Goal: Information Seeking & Learning: Stay updated

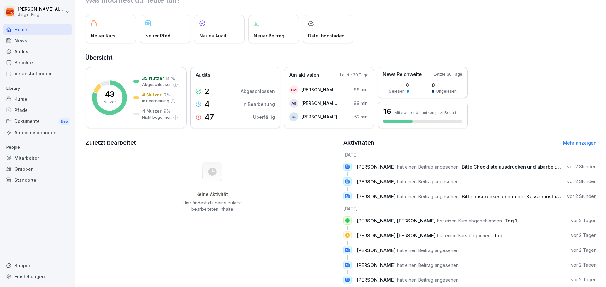
scroll to position [44, 0]
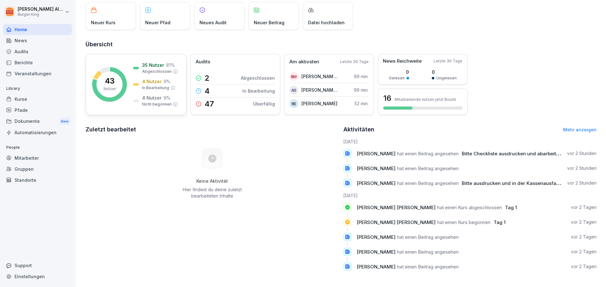
click at [113, 77] on p "43" at bounding box center [110, 81] width 10 height 8
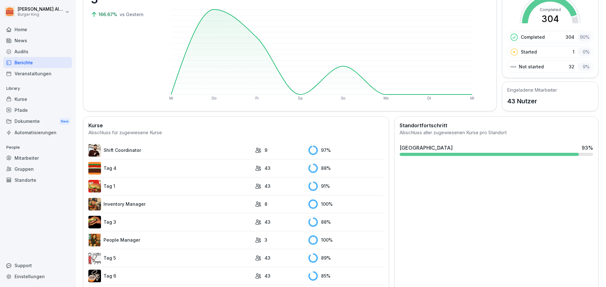
scroll to position [66, 0]
click at [191, 156] on link "Shift Coordinator" at bounding box center [169, 151] width 163 height 13
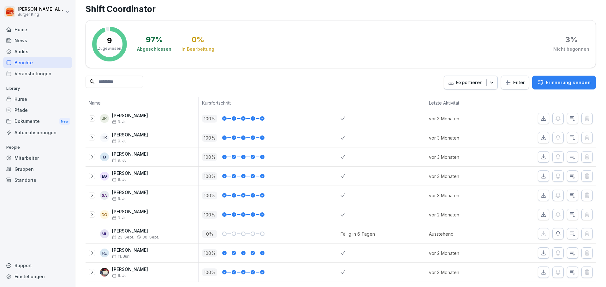
scroll to position [22, 0]
click at [36, 40] on div "News" at bounding box center [37, 40] width 69 height 11
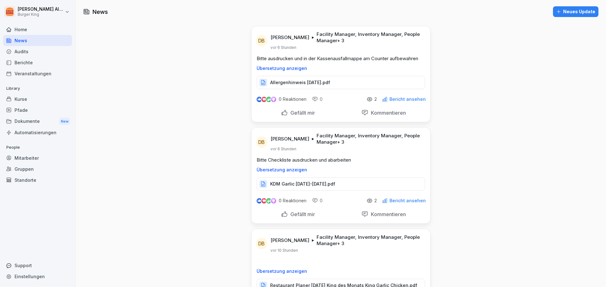
click at [310, 81] on p "Allergenhinweis [DATE].pdf" at bounding box center [300, 83] width 60 height 6
click at [313, 183] on p "KDM Garlic [DATE]-[DATE].pdf" at bounding box center [302, 184] width 65 height 6
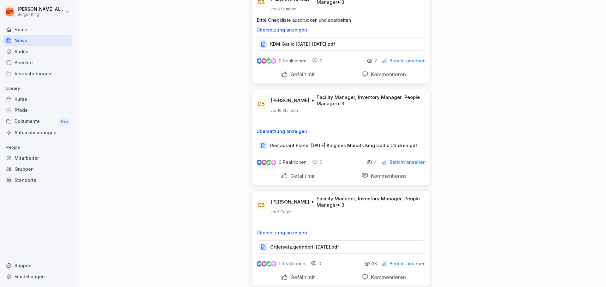
scroll to position [158, 0]
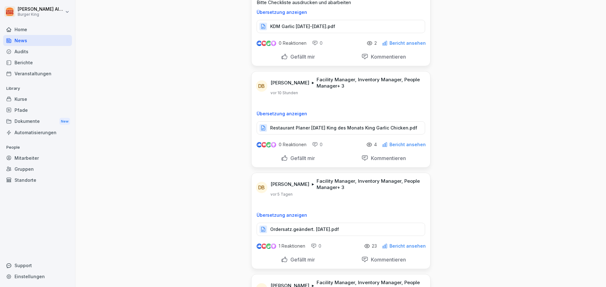
click at [316, 127] on p "Restaurant Planer [DATE] King des Monats King Garlic Chicken.pdf" at bounding box center [343, 128] width 147 height 6
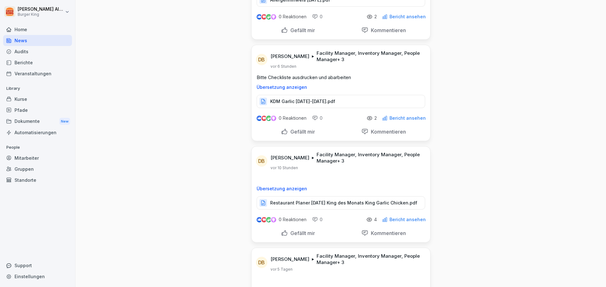
scroll to position [0, 0]
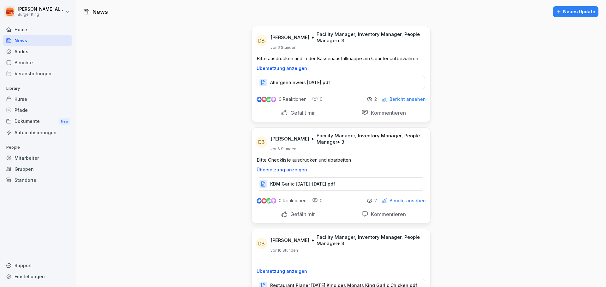
click at [35, 25] on div "Home" at bounding box center [37, 29] width 69 height 11
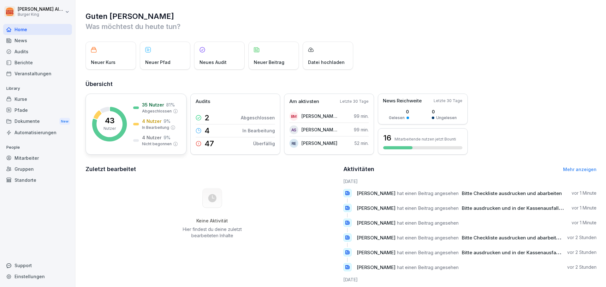
click at [106, 124] on p "43" at bounding box center [110, 121] width 10 height 8
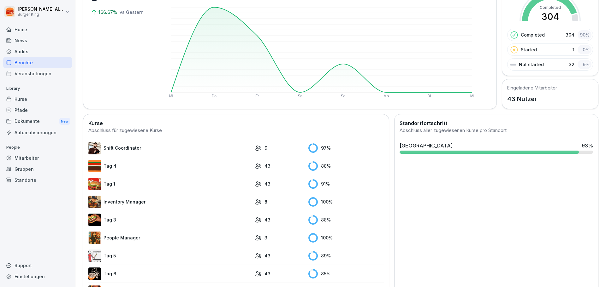
scroll to position [98, 0]
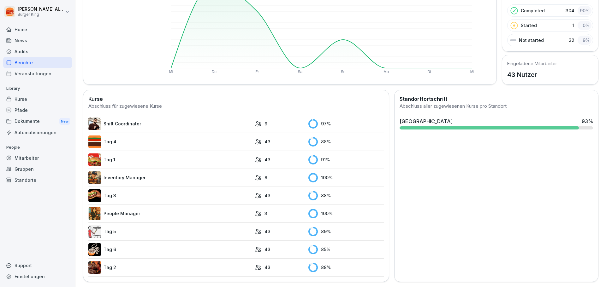
click at [128, 154] on link "Tag 1" at bounding box center [169, 160] width 163 height 13
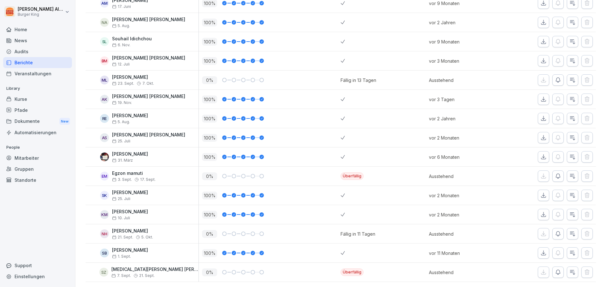
scroll to position [676, 0]
